Goal: Task Accomplishment & Management: Manage account settings

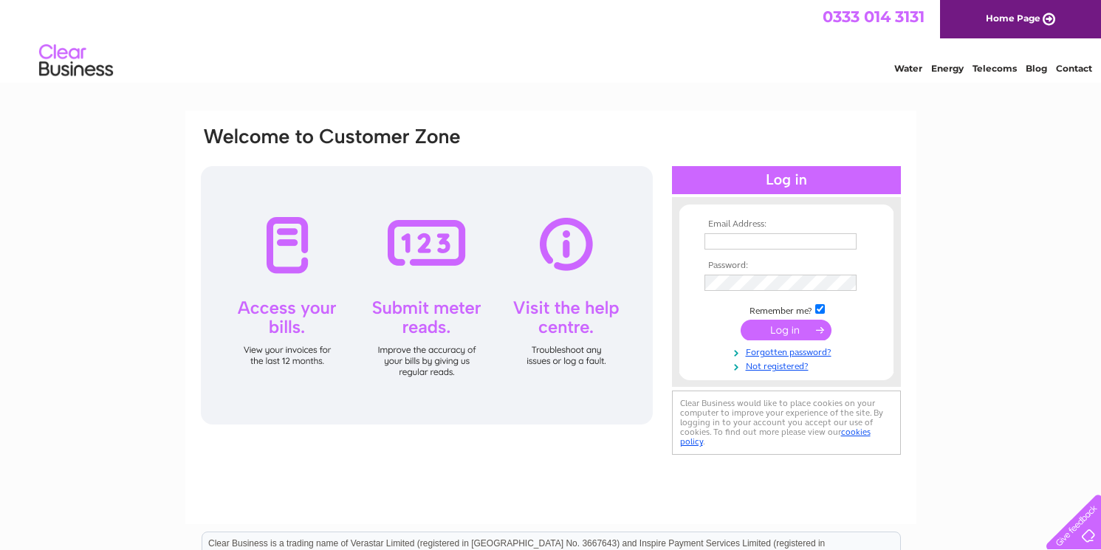
type input "stuart@stairrods.co.uk"
click at [794, 324] on input "submit" at bounding box center [786, 330] width 91 height 21
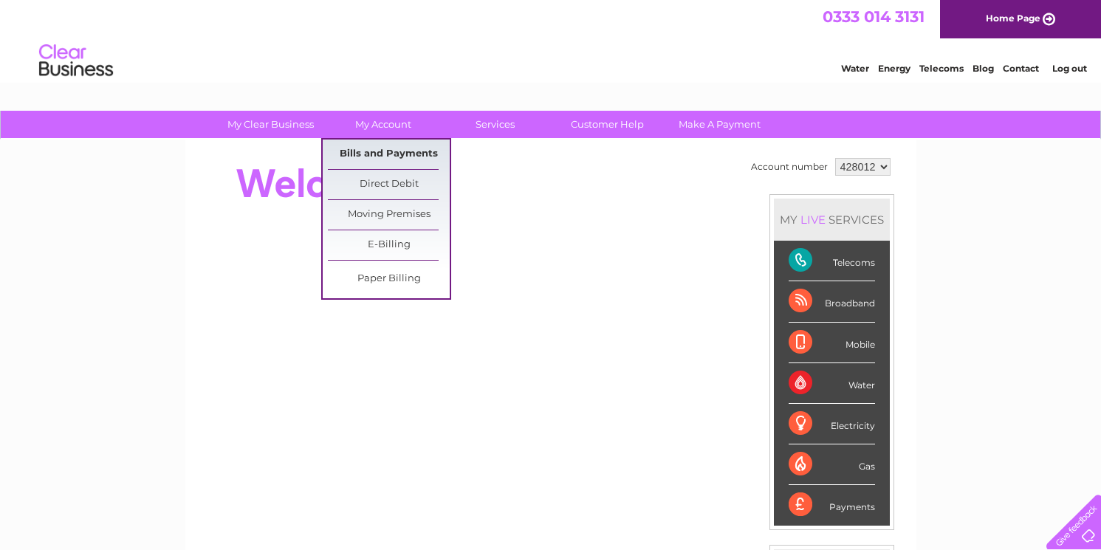
click at [397, 153] on link "Bills and Payments" at bounding box center [389, 155] width 122 height 30
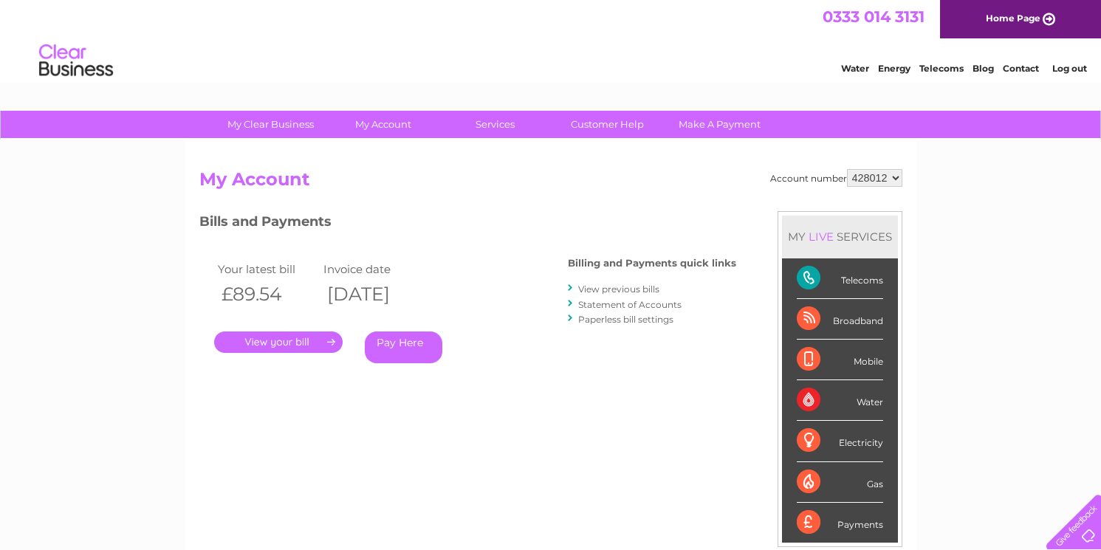
click at [315, 338] on link "." at bounding box center [278, 342] width 129 height 21
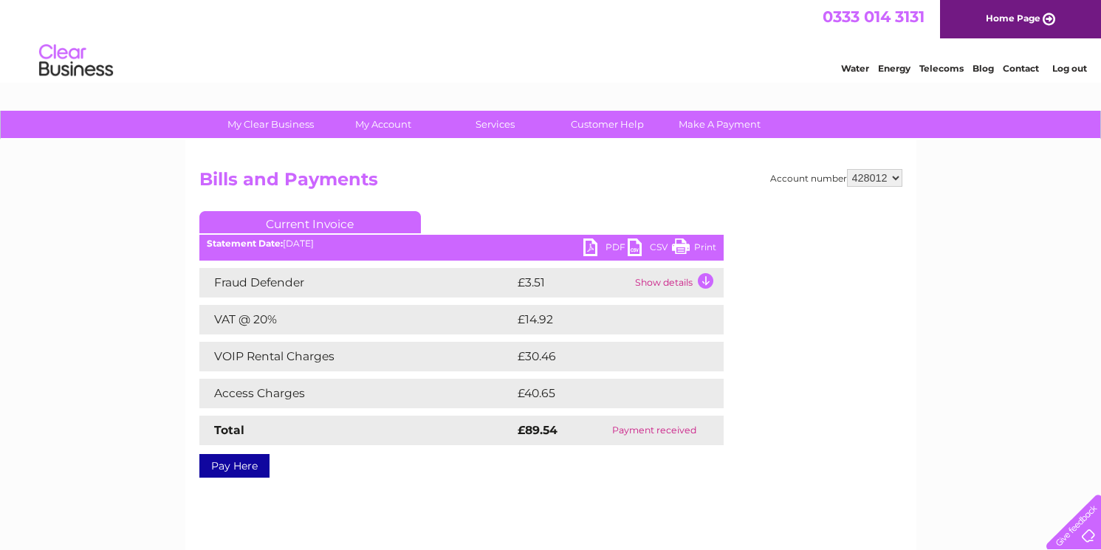
click at [695, 243] on link "Print" at bounding box center [694, 249] width 44 height 21
click at [609, 247] on link "PDF" at bounding box center [606, 249] width 44 height 21
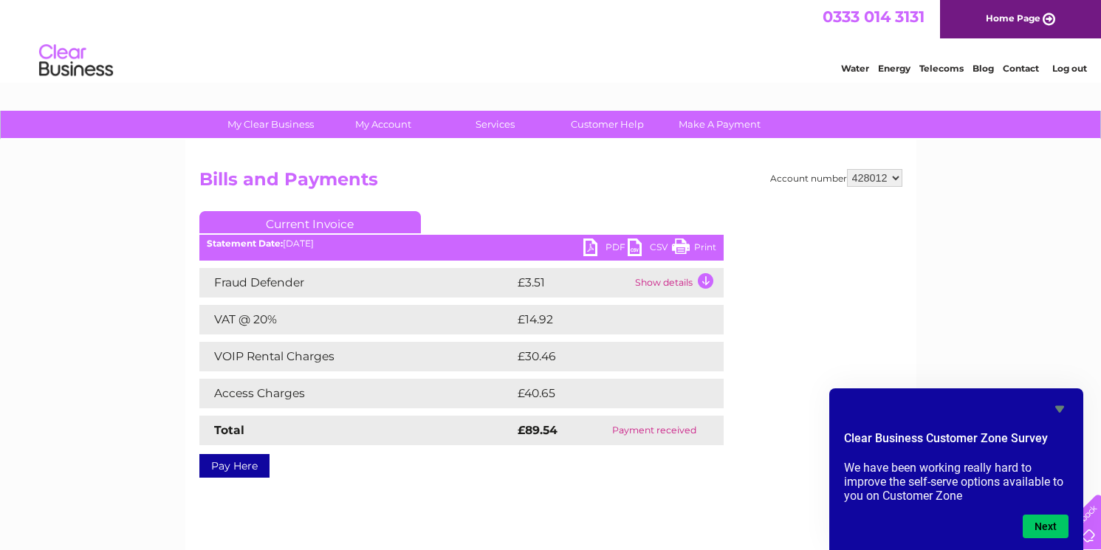
click at [171, 417] on div "My Clear Business Login Details My Details My Preferences Link Account My Accou…" at bounding box center [550, 458] width 1101 height 695
click at [207, 83] on div "Water Energy Telecoms Blog Contact Log out" at bounding box center [550, 62] width 1101 height 48
